Goal: Complete application form

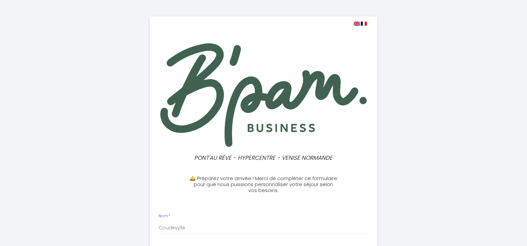
select select
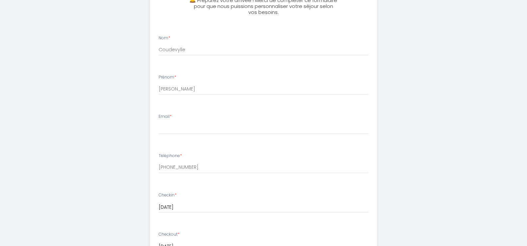
scroll to position [179, 0]
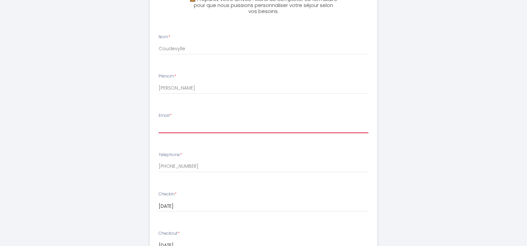
click at [183, 128] on input "Email *" at bounding box center [263, 127] width 210 height 12
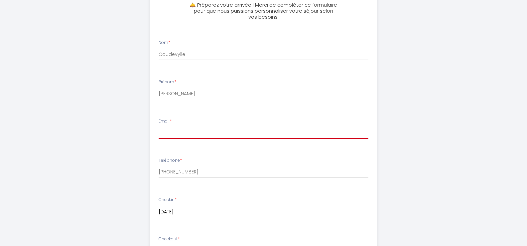
scroll to position [175, 0]
click at [179, 129] on input "Email *" at bounding box center [263, 130] width 210 height 12
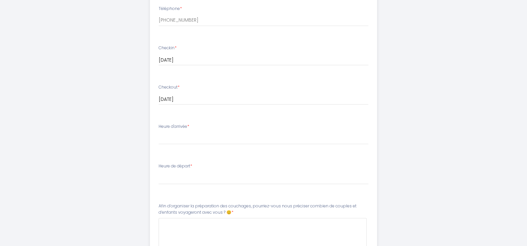
scroll to position [327, 0]
type input "[EMAIL_ADDRESS][DOMAIN_NAME]"
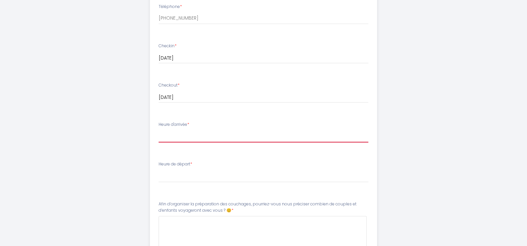
click at [172, 137] on select "17:00 17:30 18:00 18:30 19:00 19:30 20:00 20:30 21:00 21:30 22:00 22:30 23:00 2…" at bounding box center [263, 136] width 210 height 13
select select "17:00"
click at [158, 130] on select "17:00 17:30 18:00 18:30 19:00 19:30 20:00 20:30 21:00 21:30 22:00 22:30 23:00 2…" at bounding box center [263, 136] width 210 height 13
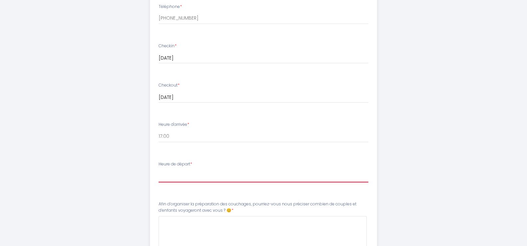
click at [238, 178] on select "00:00 00:30 01:00 01:30 02:00 02:30 03:00 03:30 04:00 04:30 05:00 05:30 06:00 0…" at bounding box center [263, 175] width 210 height 13
select select "11:00"
click at [158, 169] on select "00:00 00:30 01:00 01:30 02:00 02:30 03:00 03:30 04:00 04:30 05:00 05:30 06:00 0…" at bounding box center [263, 175] width 210 height 13
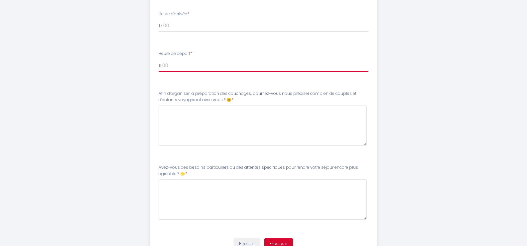
scroll to position [438, 0]
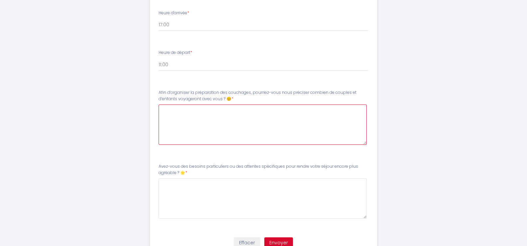
click at [178, 119] on 😊8 at bounding box center [262, 124] width 208 height 40
type 😊8 "sommes 2 avec un petit chien"
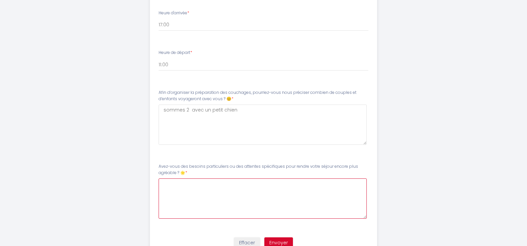
click at [218, 194] on 🌟9 at bounding box center [262, 198] width 208 height 40
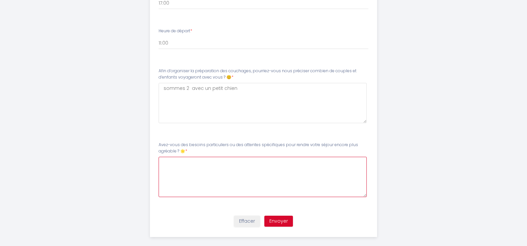
scroll to position [467, 0]
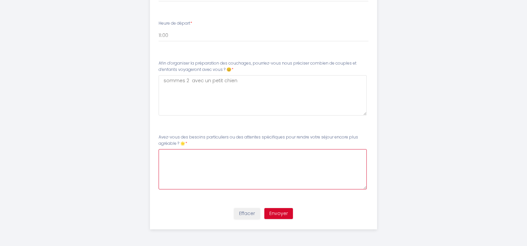
click at [189, 170] on 🌟9 at bounding box center [262, 169] width 208 height 40
click at [224, 163] on 🌟9 at bounding box center [262, 169] width 208 height 40
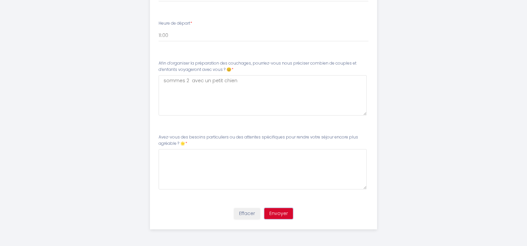
click at [282, 215] on button "Envoyer" at bounding box center [278, 213] width 29 height 11
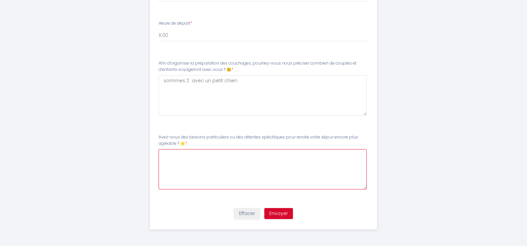
click at [200, 169] on 🌟9 at bounding box center [262, 169] width 208 height 40
type 🌟9 "non pas d'attente particulière"
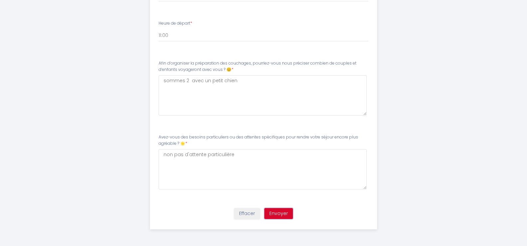
click at [278, 212] on button "Envoyer" at bounding box center [278, 213] width 29 height 11
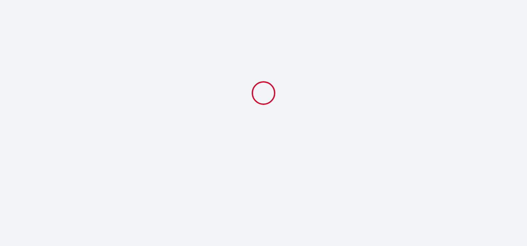
scroll to position [0, 0]
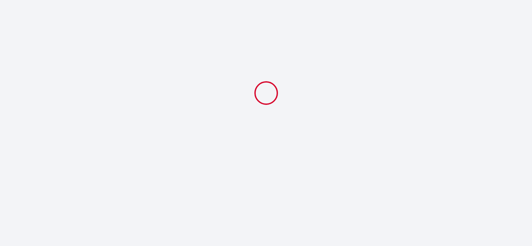
select select "11:00"
